Goal: Find specific page/section: Find specific page/section

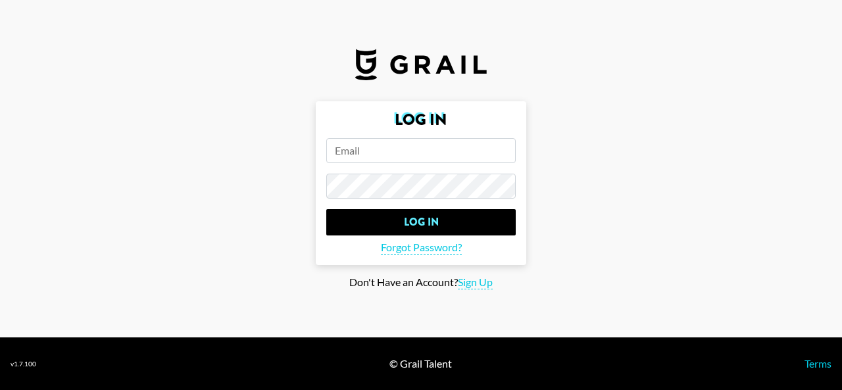
click at [371, 156] on input "email" at bounding box center [420, 150] width 189 height 25
type input "[PERSON_NAME][EMAIL_ADDRESS][PERSON_NAME][DOMAIN_NAME]"
click at [326, 209] on input "Log In" at bounding box center [420, 222] width 189 height 26
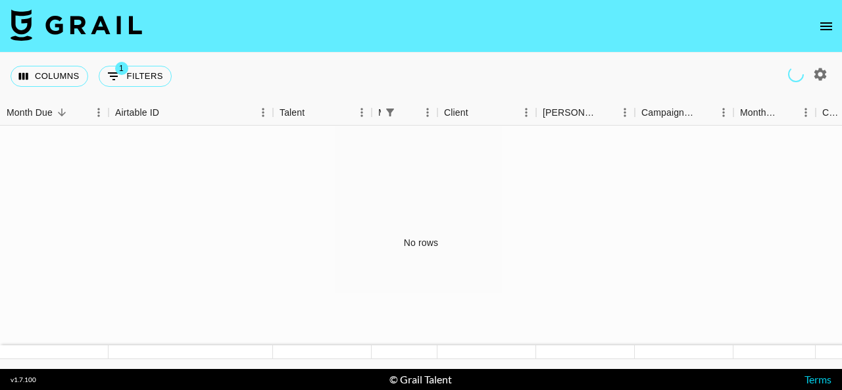
click at [433, 187] on div "No rows" at bounding box center [421, 243] width 842 height 234
click at [126, 84] on button "1 Filters" at bounding box center [135, 76] width 73 height 21
select select "managerIds"
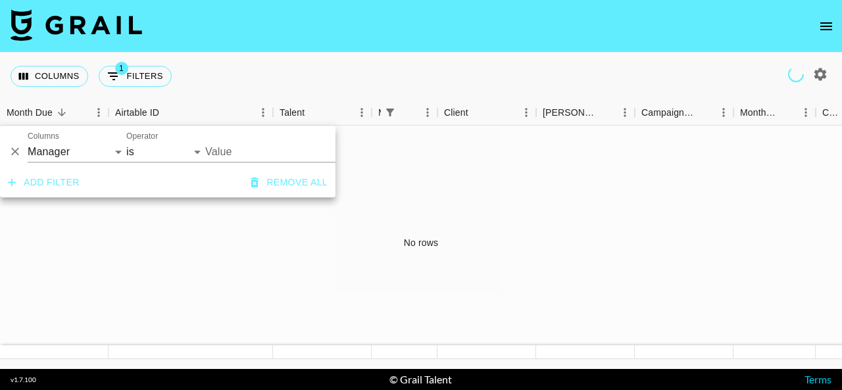
click at [126, 84] on button "1 Filters" at bounding box center [135, 76] width 73 height 21
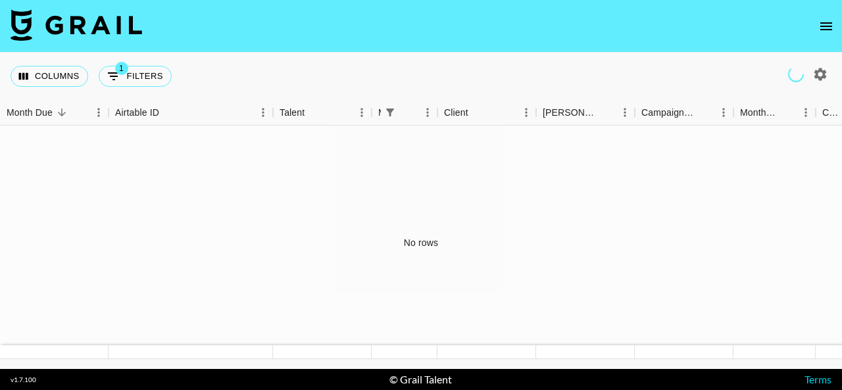
click at [831, 26] on icon "open drawer" at bounding box center [826, 26] width 12 height 8
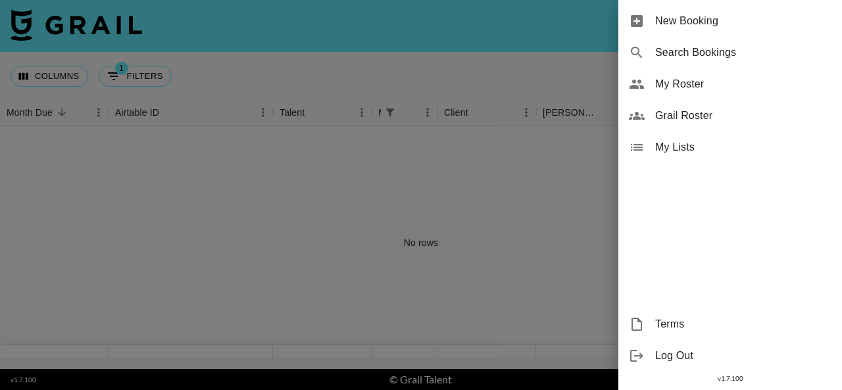
click at [665, 81] on span "My Roster" at bounding box center [743, 84] width 176 height 16
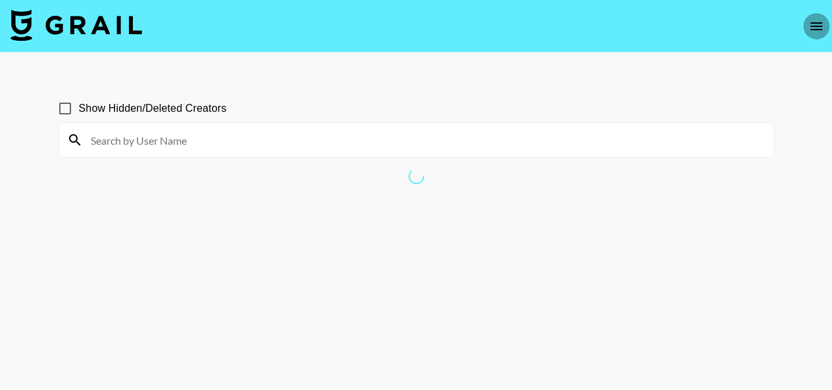
click at [823, 36] on button "open drawer" at bounding box center [816, 26] width 26 height 26
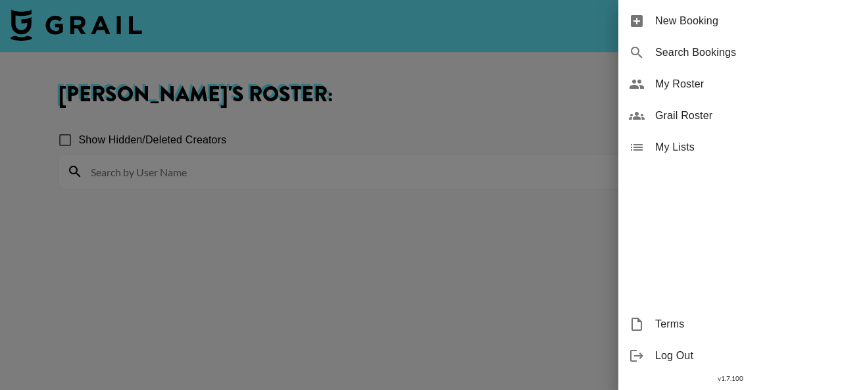
click at [683, 112] on span "Grail Roster" at bounding box center [743, 116] width 176 height 16
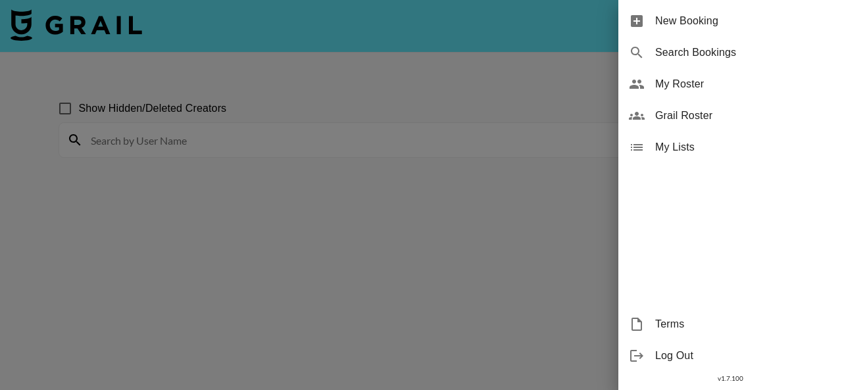
click at [468, 78] on div at bounding box center [421, 195] width 842 height 390
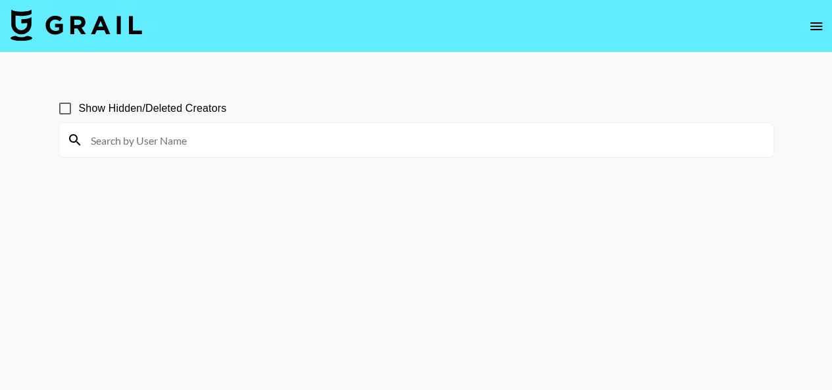
click at [270, 133] on input at bounding box center [424, 140] width 683 height 21
type input "ja"
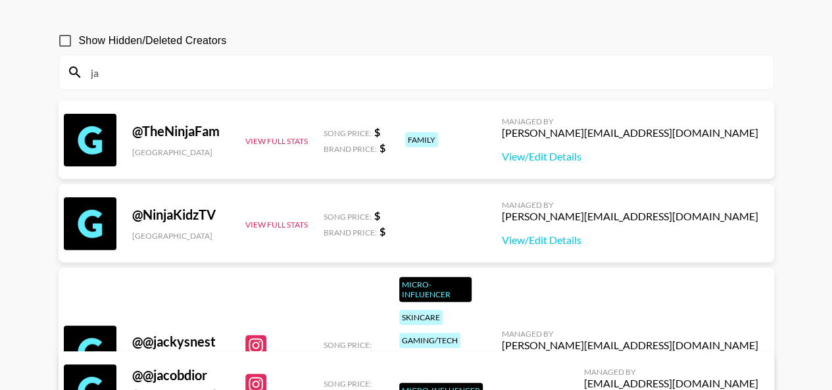
scroll to position [66, 0]
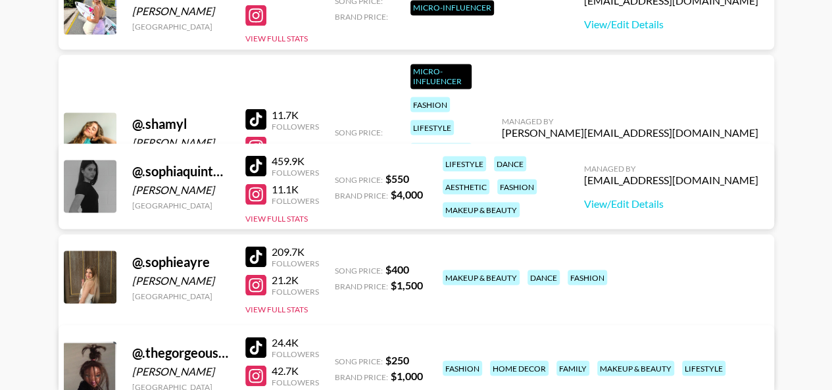
scroll to position [3684, 0]
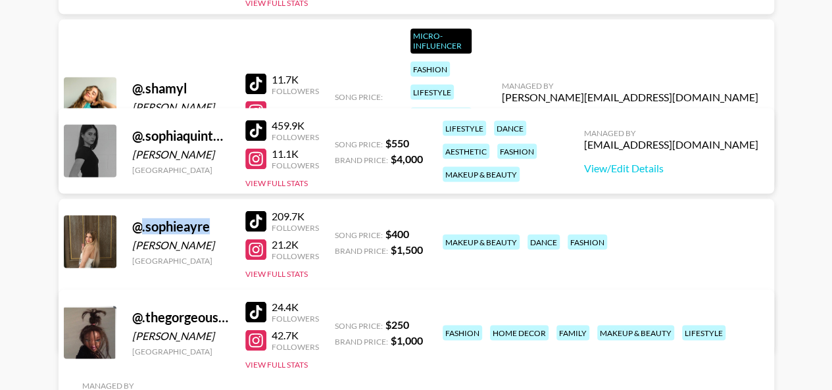
drag, startPoint x: 139, startPoint y: 228, endPoint x: 212, endPoint y: 226, distance: 72.4
click at [212, 226] on div "@ .sophieayre" at bounding box center [180, 226] width 97 height 16
copy div ".sophieayre"
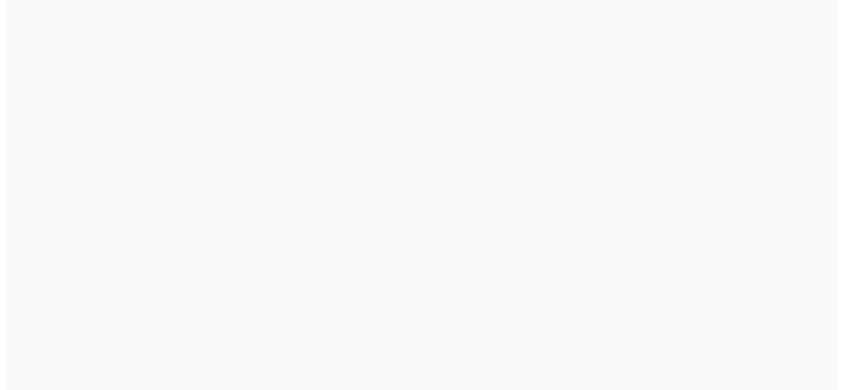
scroll to position [0, 0]
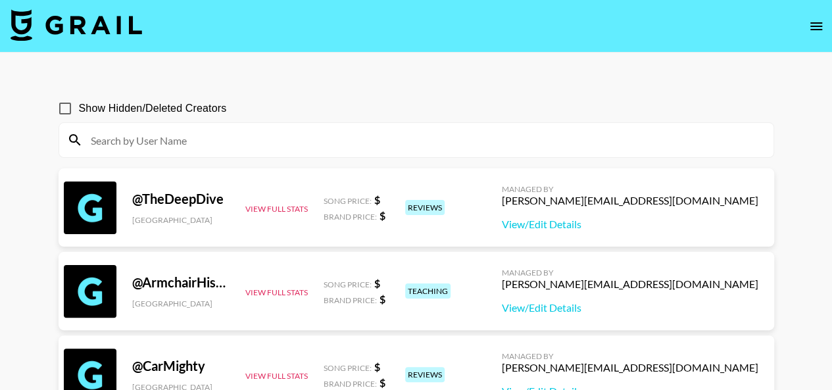
click at [231, 136] on input at bounding box center [424, 140] width 683 height 21
paste input "ari.tamayo"
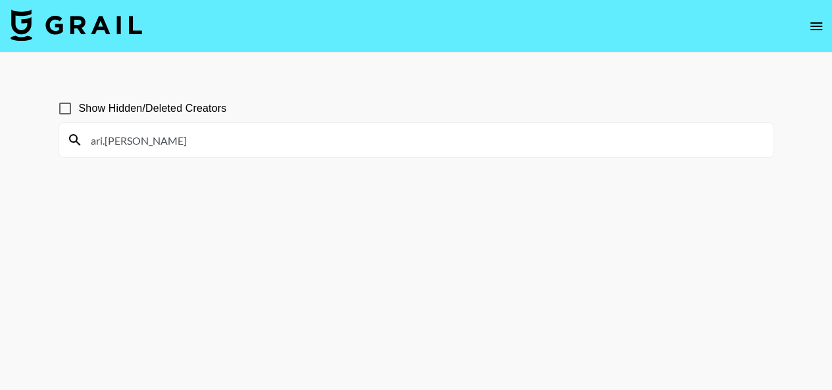
type input "ari.tamayo"
click at [204, 148] on input "ari.tamayo" at bounding box center [424, 140] width 683 height 21
click at [0, 136] on main "Show Hidden/Deleted Creators ari.tamayo" at bounding box center [416, 227] width 832 height 348
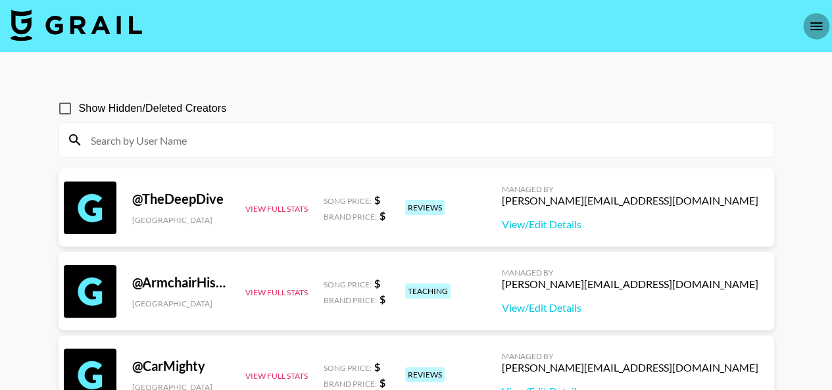
click at [814, 28] on icon "open drawer" at bounding box center [816, 26] width 12 height 8
